Goal: Task Accomplishment & Management: Use online tool/utility

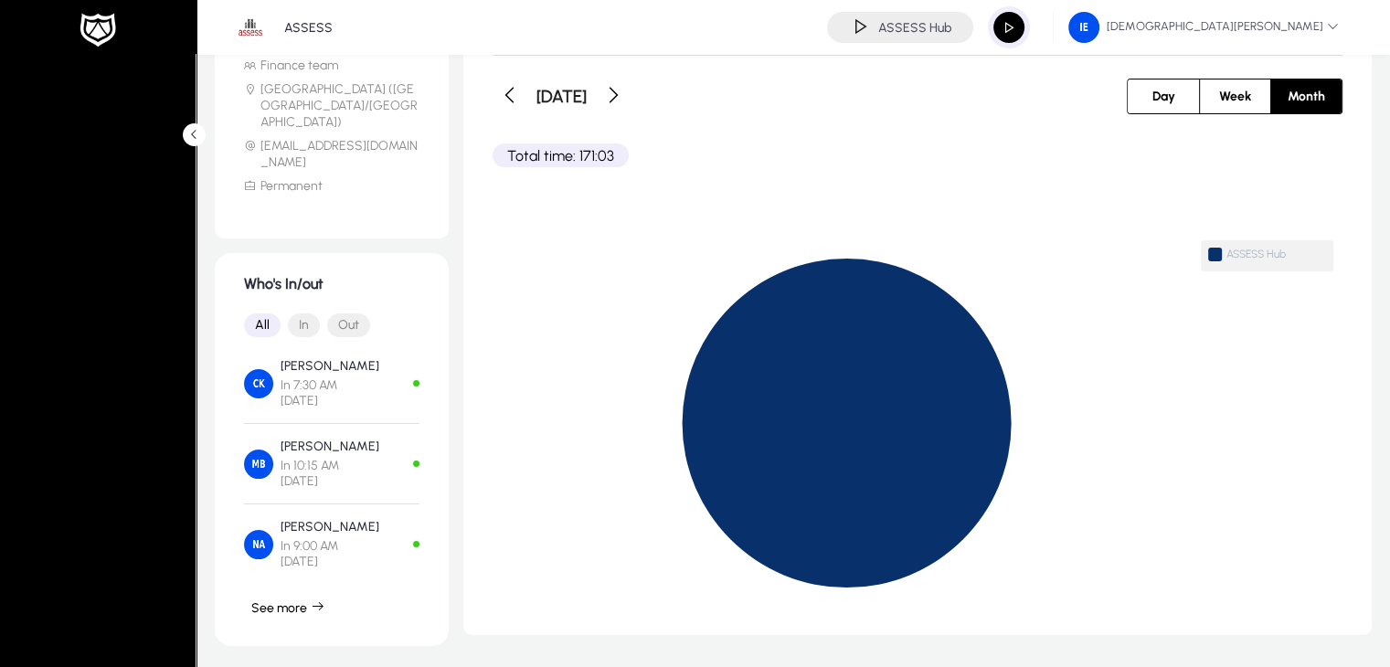
scroll to position [314, 0]
click at [306, 599] on span "See more" at bounding box center [288, 607] width 74 height 16
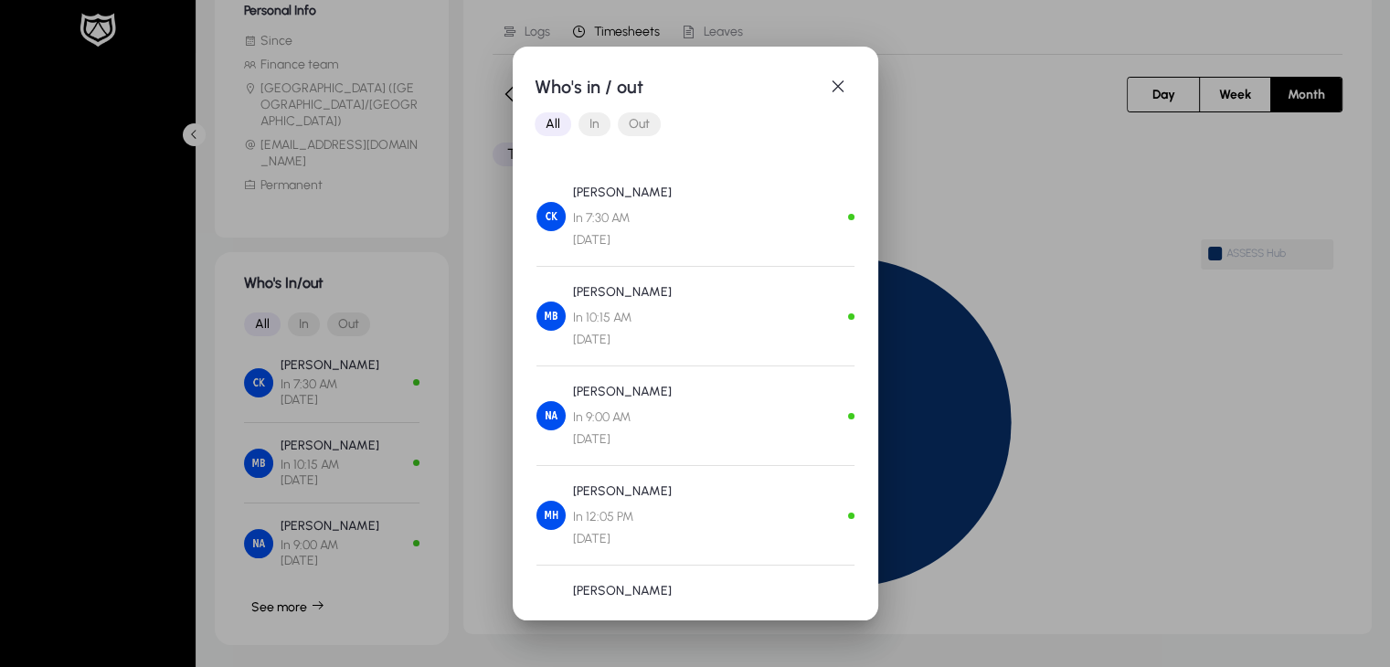
scroll to position [0, 0]
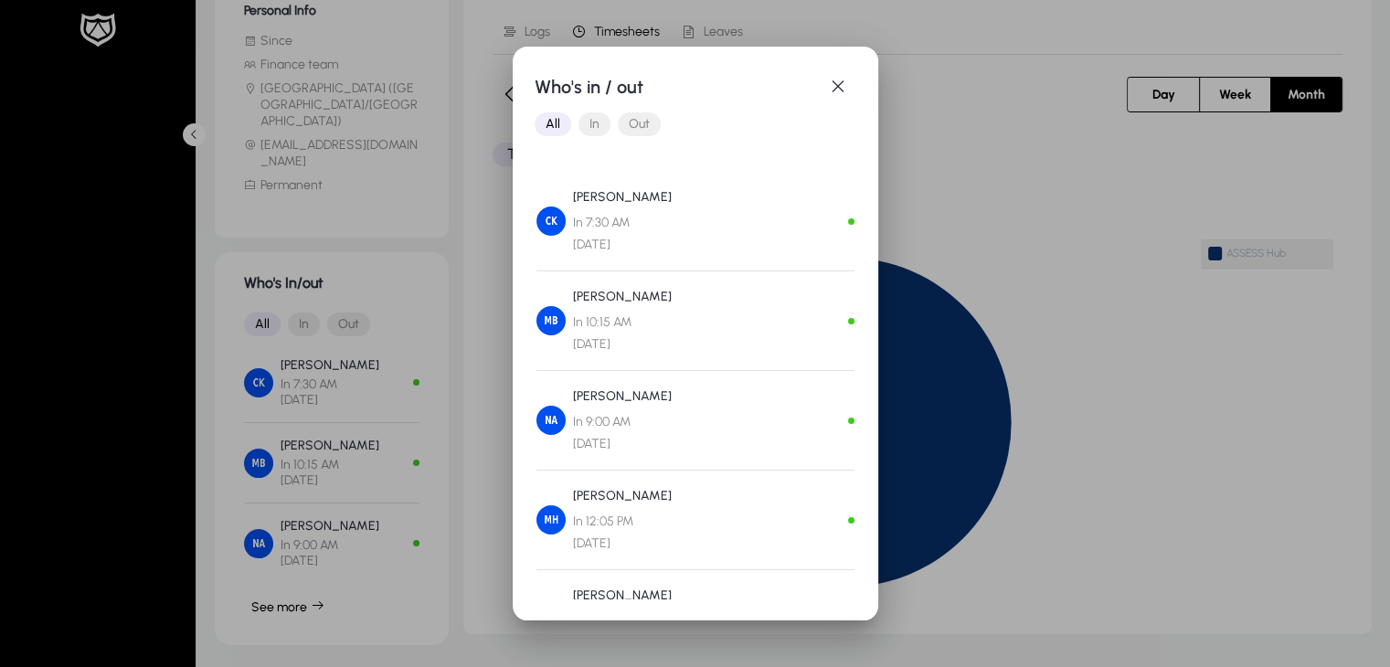
click at [1025, 235] on div at bounding box center [695, 333] width 1390 height 667
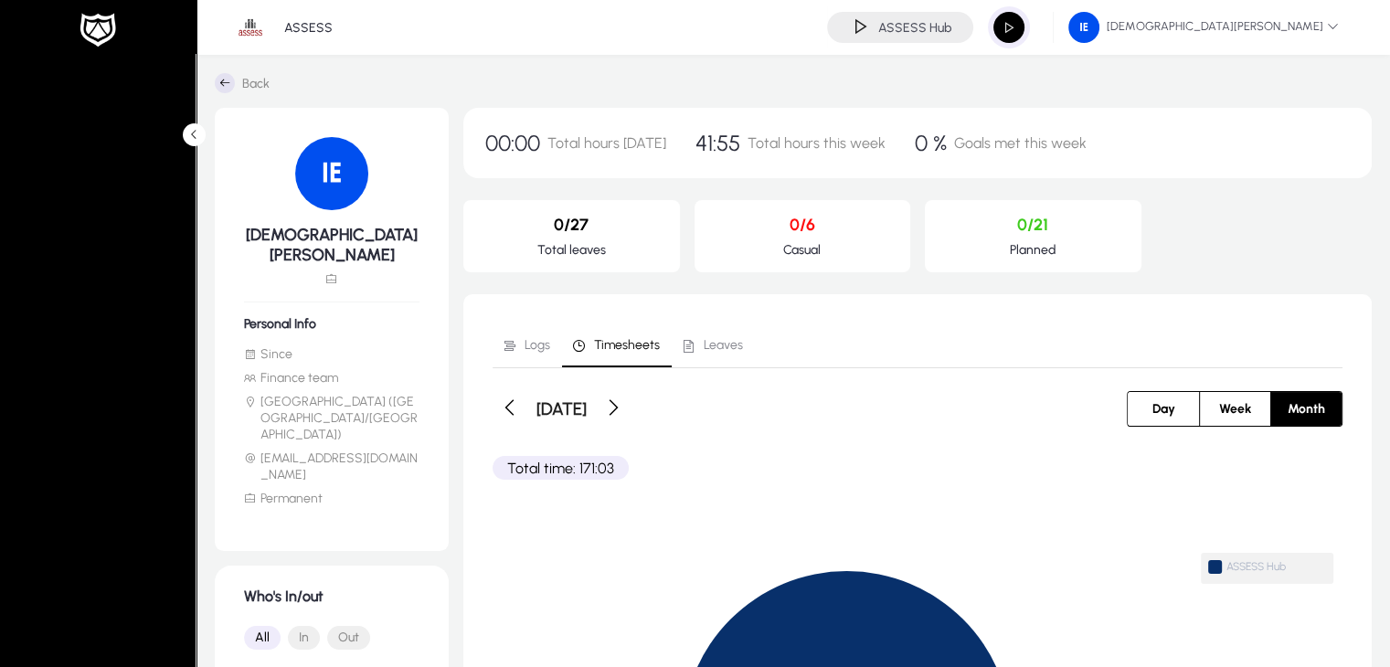
click at [1027, 22] on span "button" at bounding box center [1009, 27] width 37 height 37
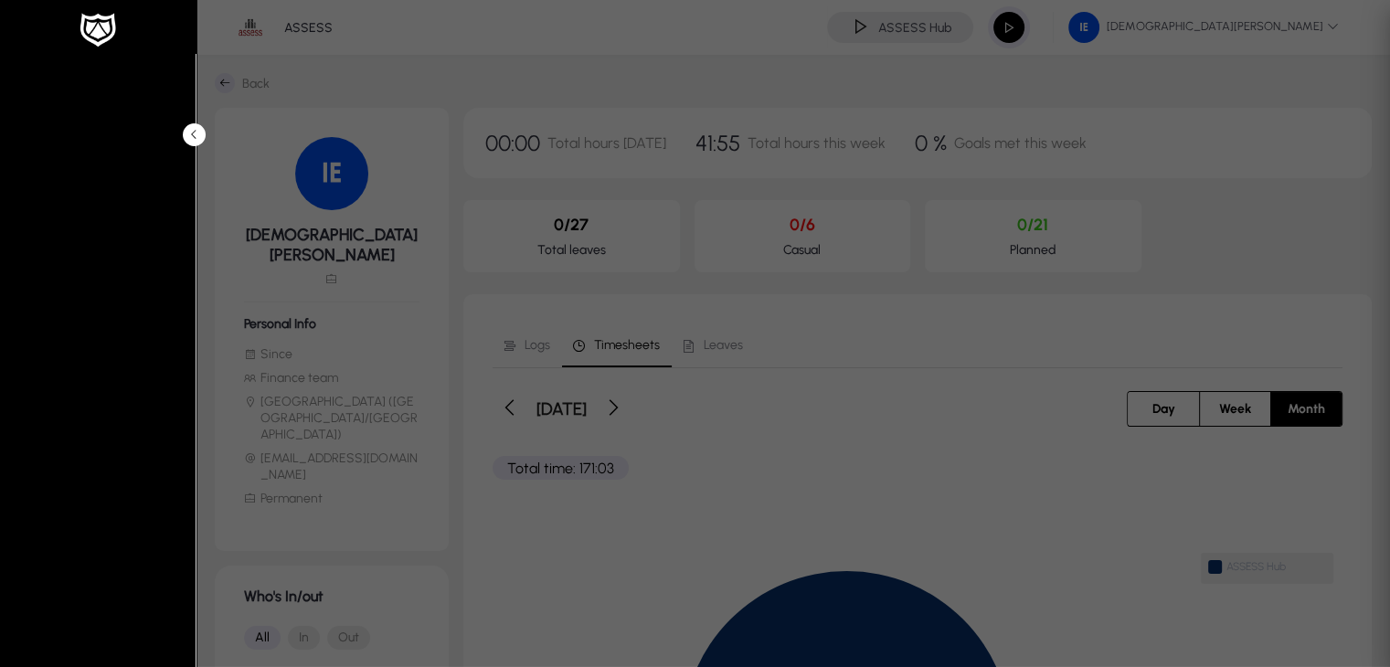
type input "**********"
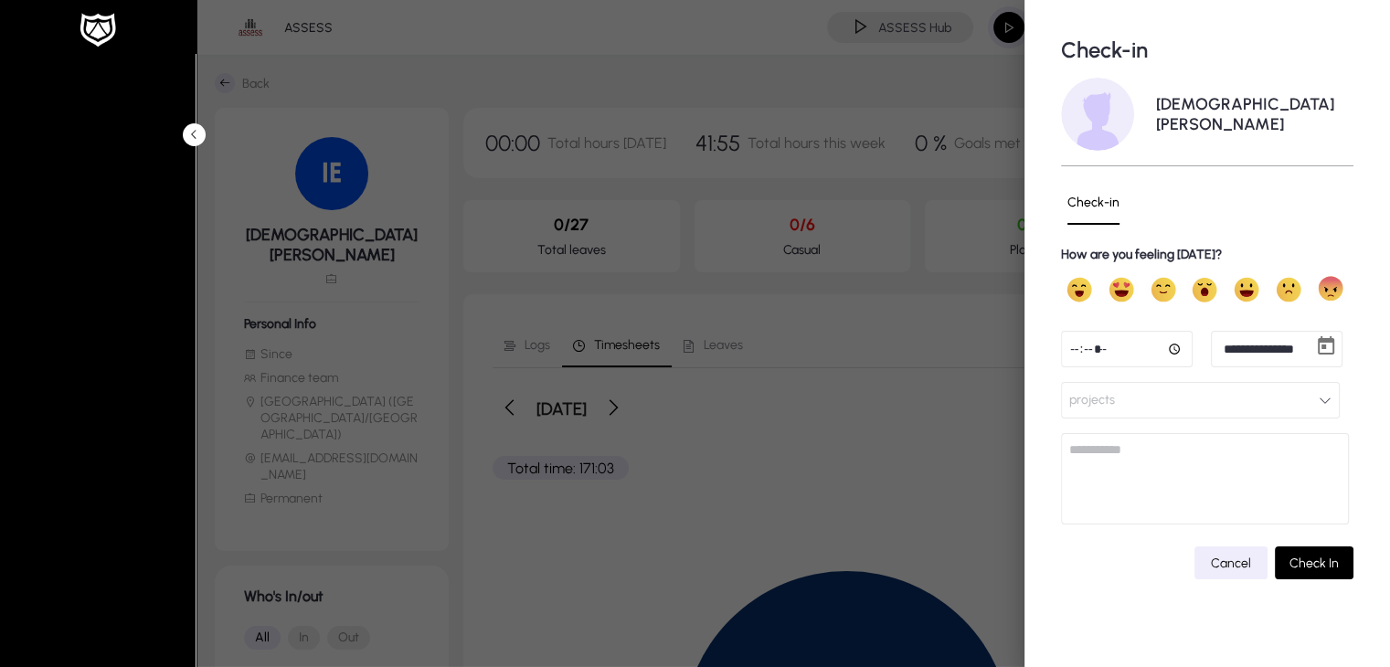
click at [1077, 348] on input "time" at bounding box center [1127, 349] width 132 height 37
type input "*****"
click at [1166, 400] on button "projects" at bounding box center [1200, 400] width 279 height 37
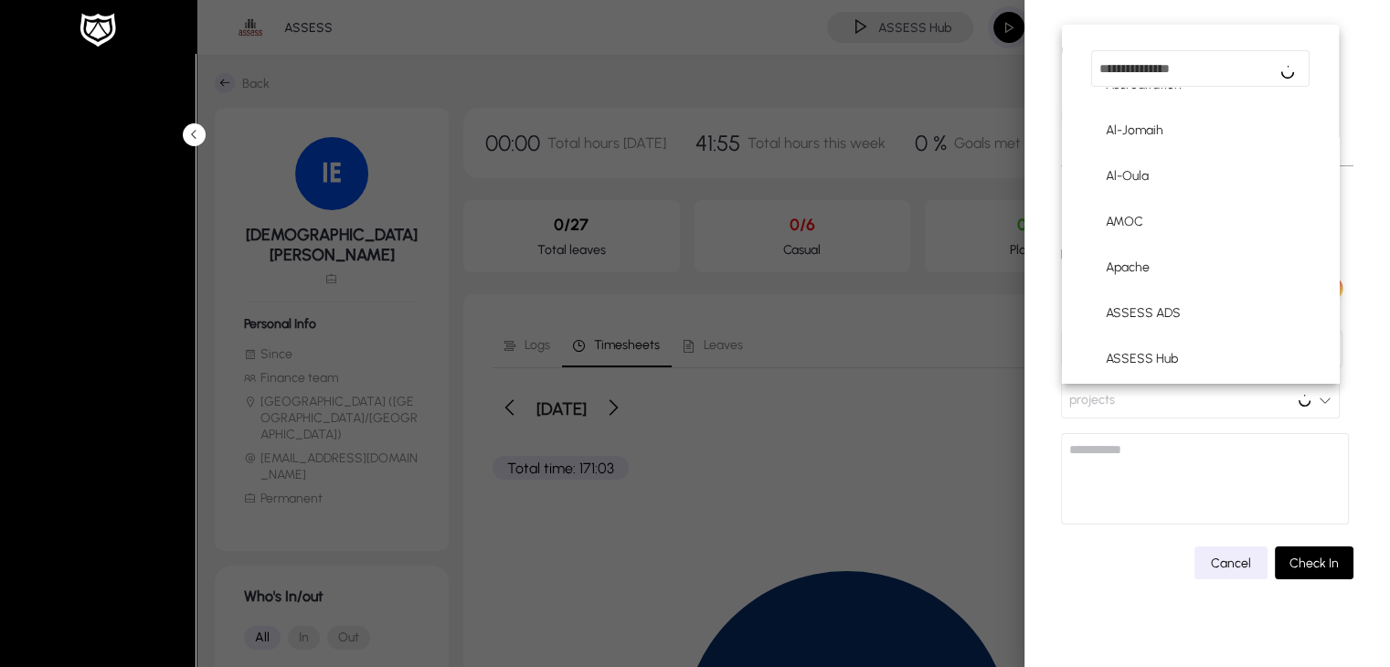
scroll to position [148, 0]
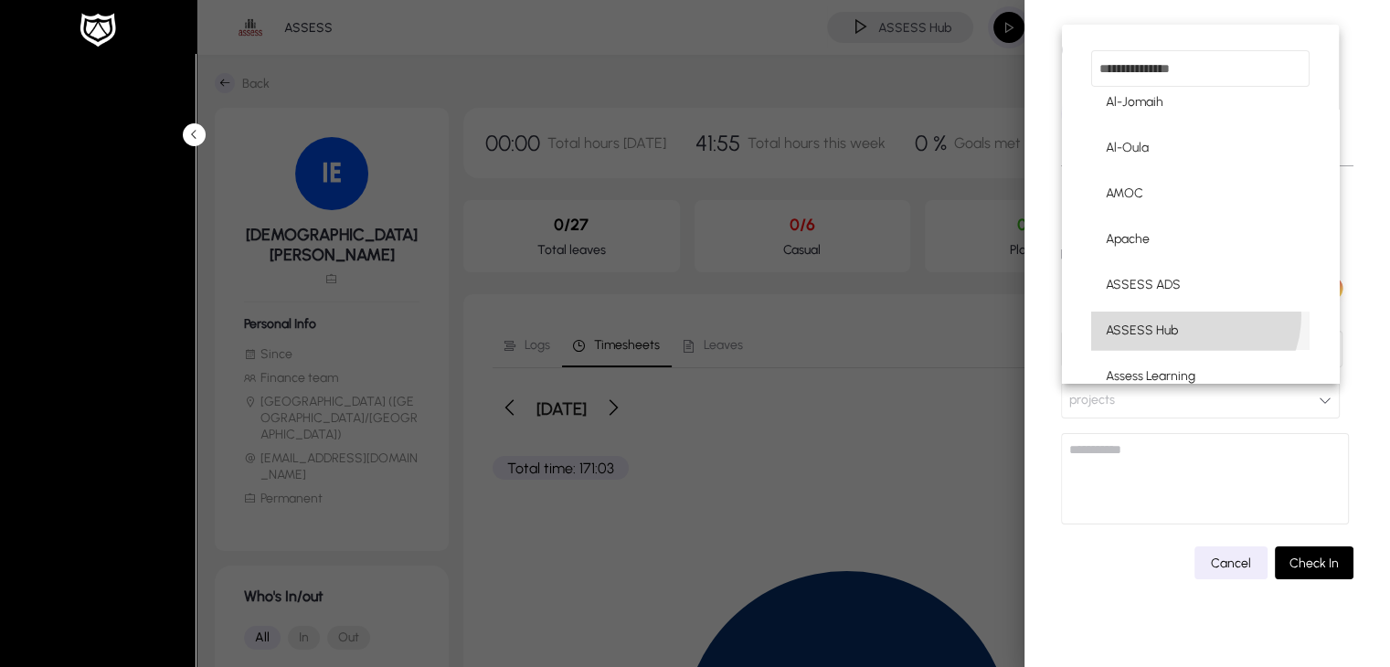
click at [1189, 314] on mat-option "ASSESS Hub" at bounding box center [1200, 331] width 218 height 38
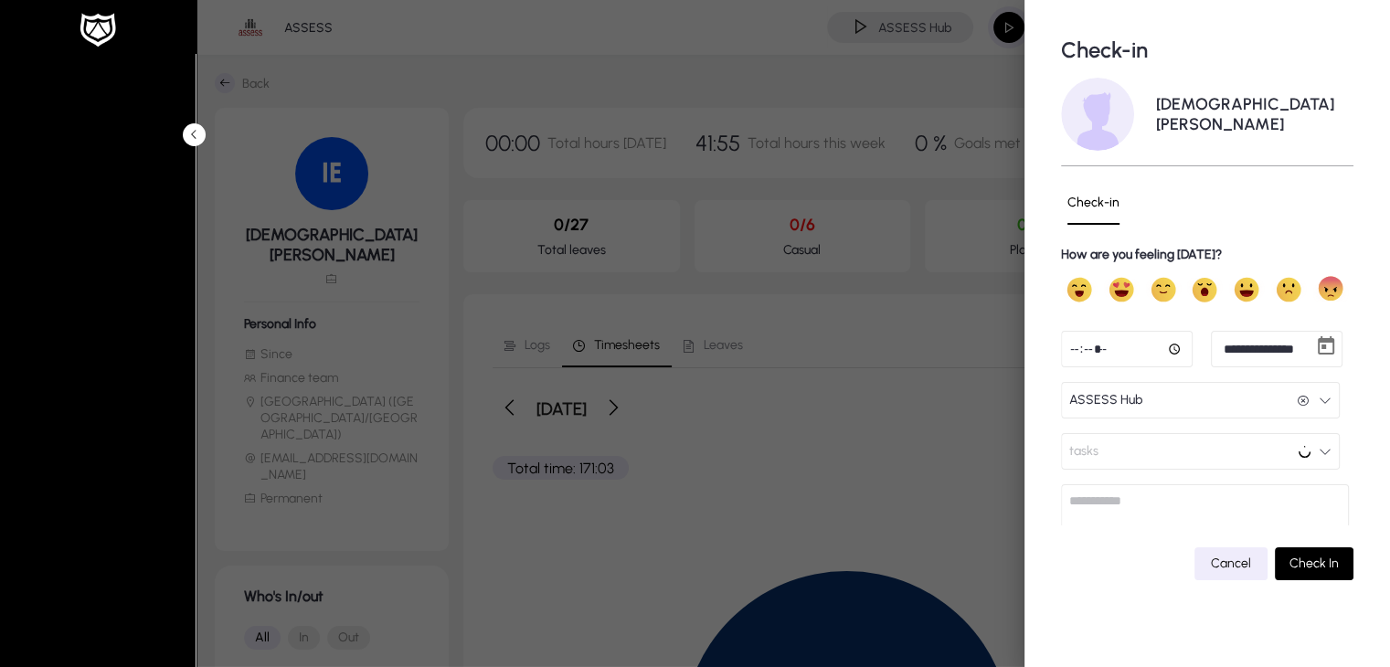
scroll to position [0, 0]
click at [1298, 562] on span "Check In" at bounding box center [1314, 564] width 49 height 16
